Goal: Navigation & Orientation: Find specific page/section

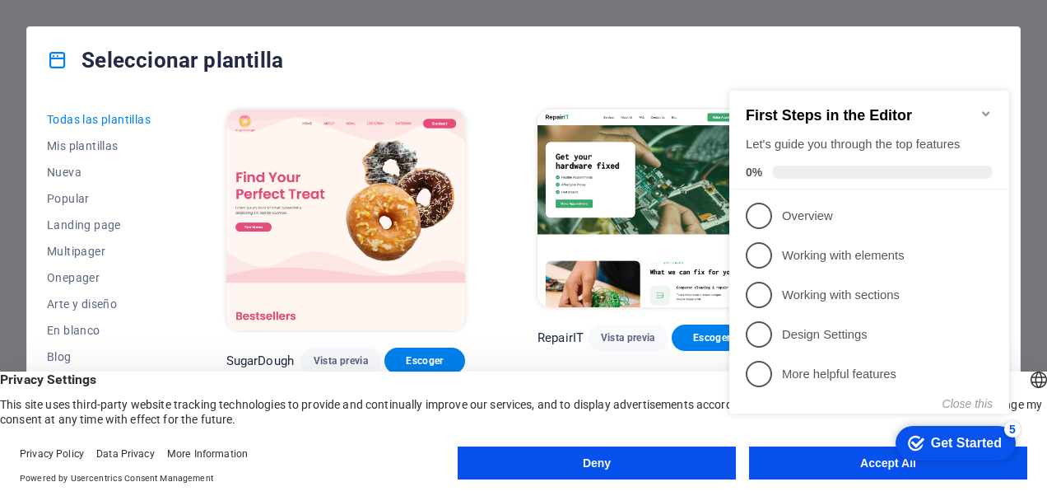
click div "checkmark Get Started 5 First Steps in the Editor Let's guide you through the t…"
click at [822, 467] on appcues-checklist "Contextual help checklist present on screen" at bounding box center [873, 269] width 300 height 403
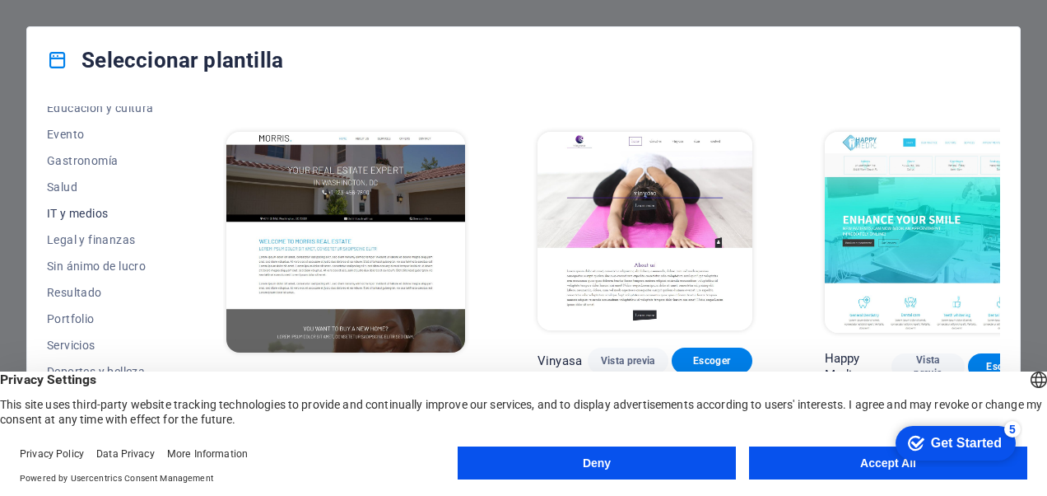
scroll to position [315, 0]
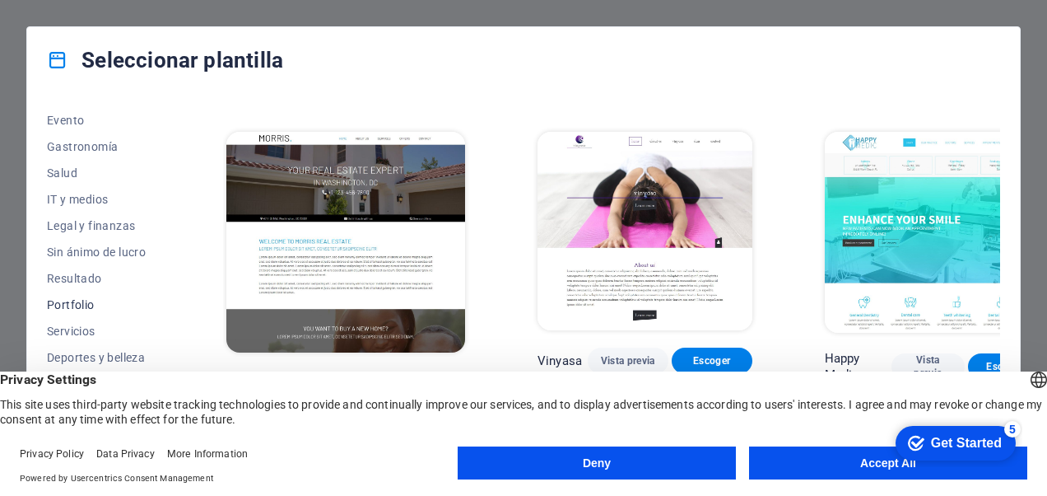
click at [83, 305] on span "Portfolio" at bounding box center [100, 304] width 107 height 13
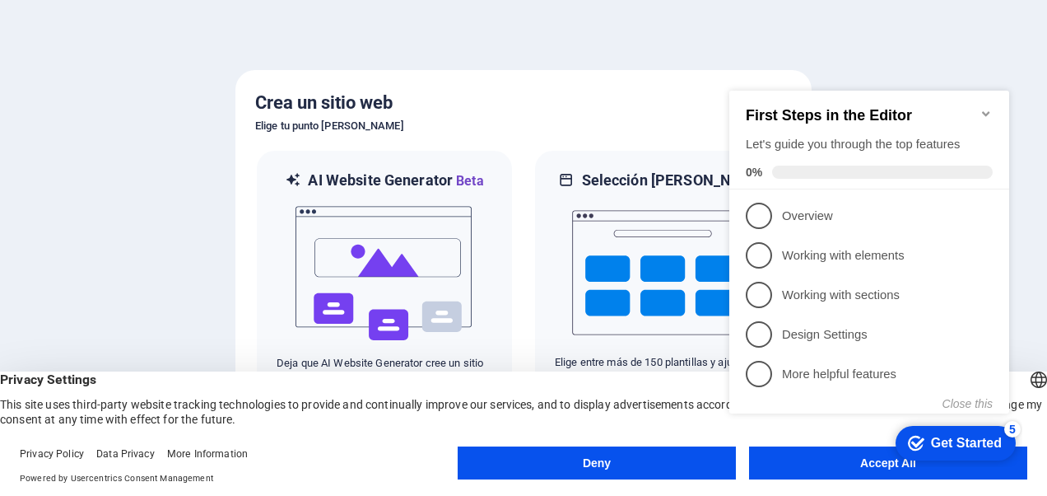
click at [986, 111] on icon "Minimize checklist" at bounding box center [986, 113] width 13 height 13
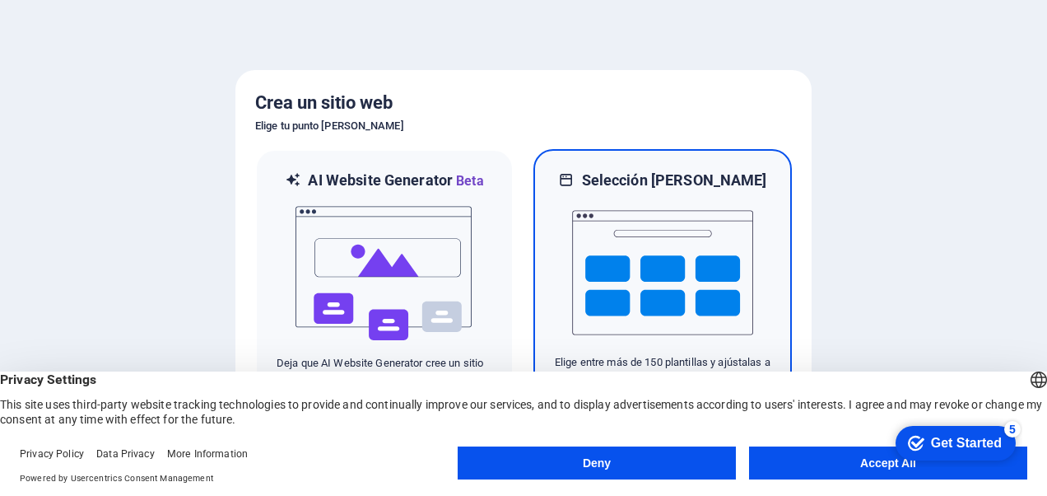
click at [686, 237] on img at bounding box center [662, 272] width 181 height 165
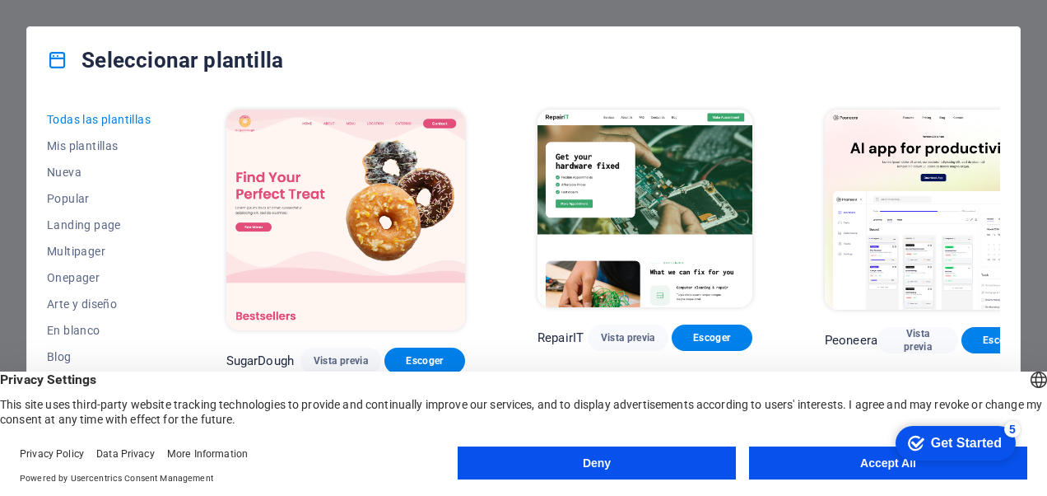
scroll to position [247, 0]
